Goal: Navigation & Orientation: Find specific page/section

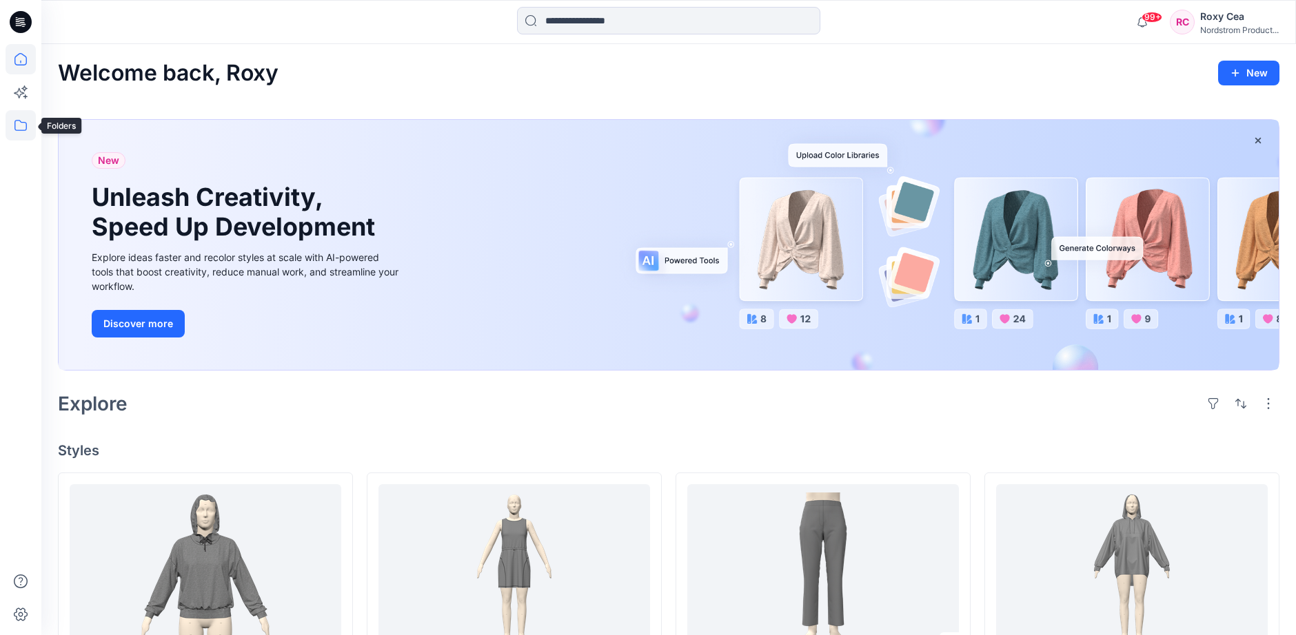
click at [7, 130] on icon at bounding box center [21, 125] width 30 height 30
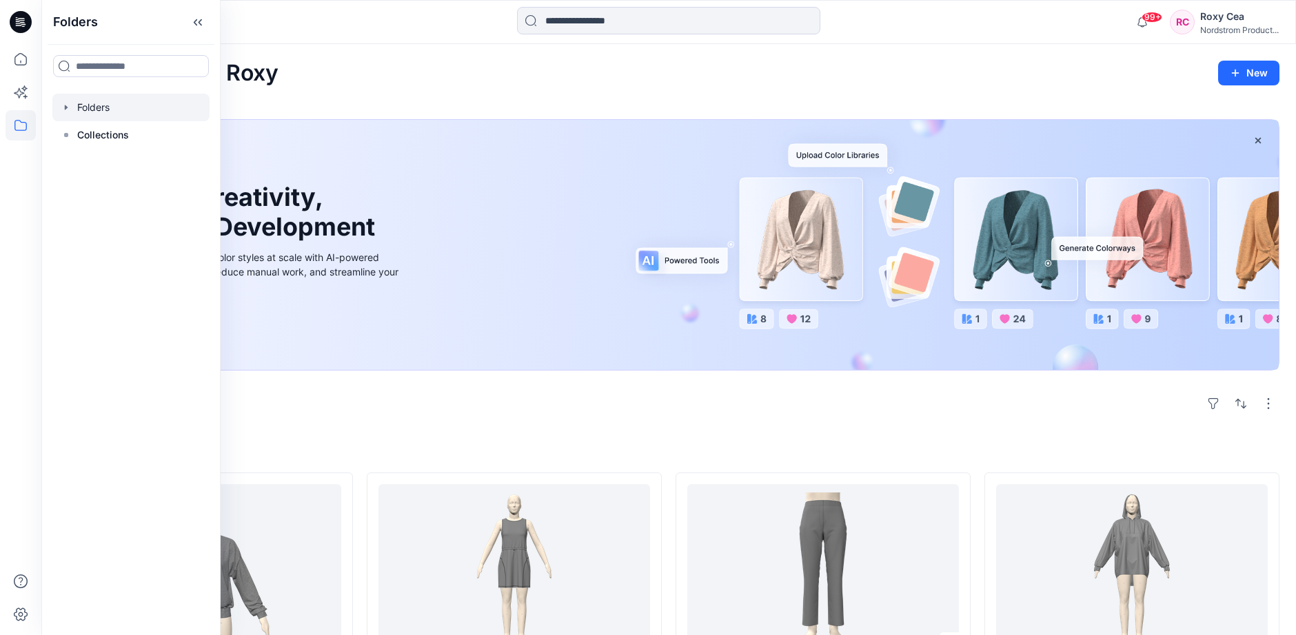
click at [84, 98] on div at bounding box center [130, 108] width 157 height 28
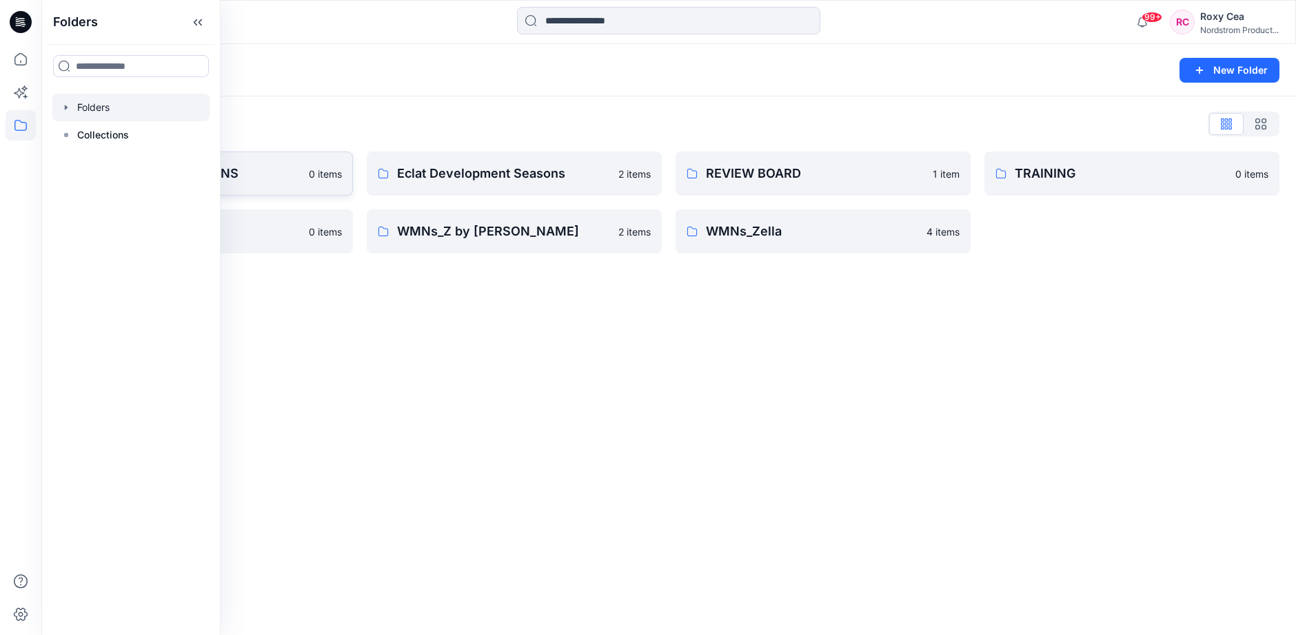
click at [249, 165] on p "Block Library - WOMENS" at bounding box center [194, 173] width 212 height 19
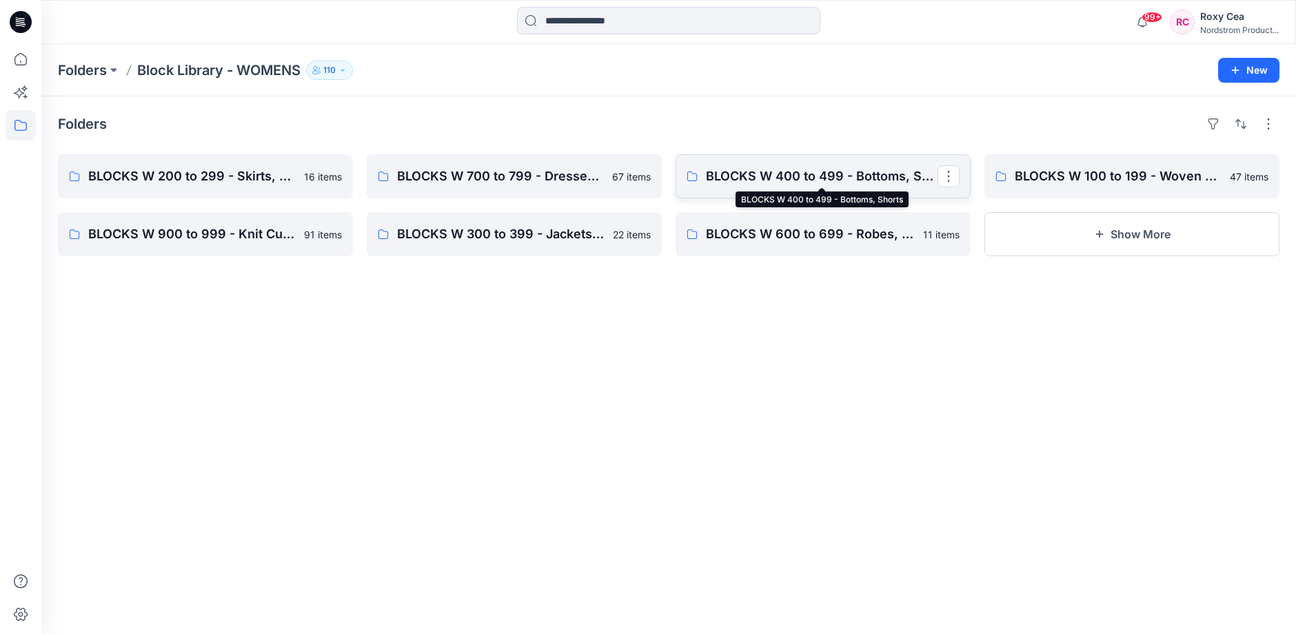
click at [828, 176] on p "BLOCKS W 400 to 499 - Bottoms, Shorts" at bounding box center [822, 176] width 232 height 19
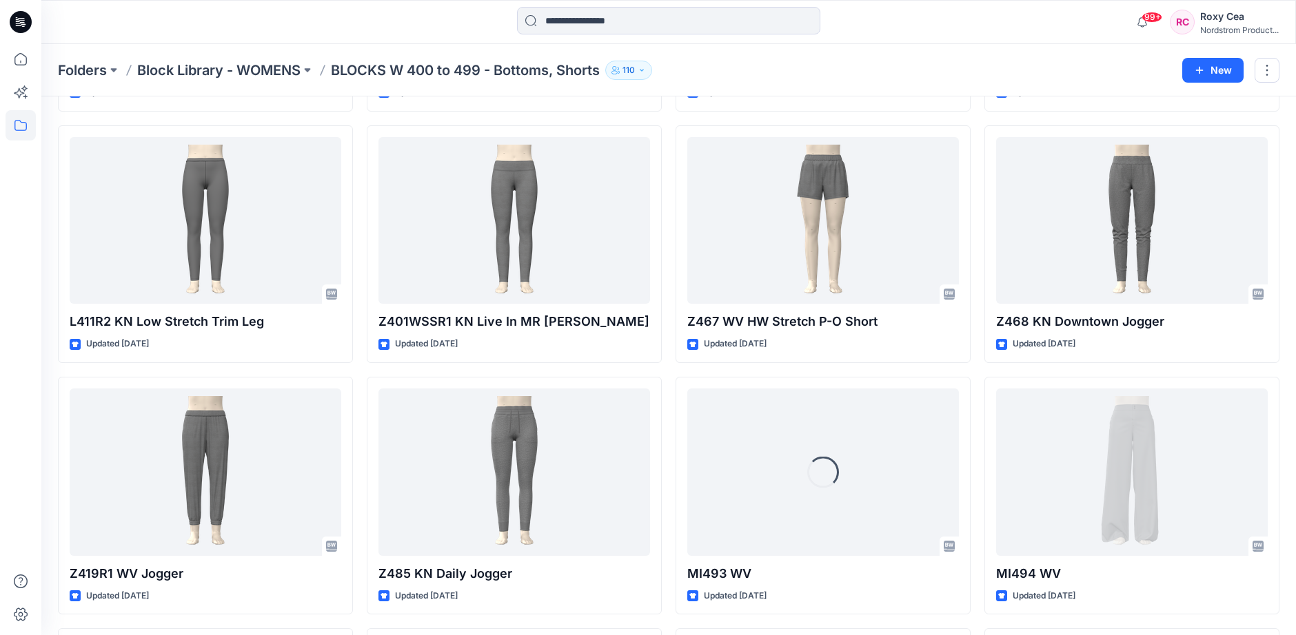
scroll to position [2046, 0]
